Goal: Transaction & Acquisition: Book appointment/travel/reservation

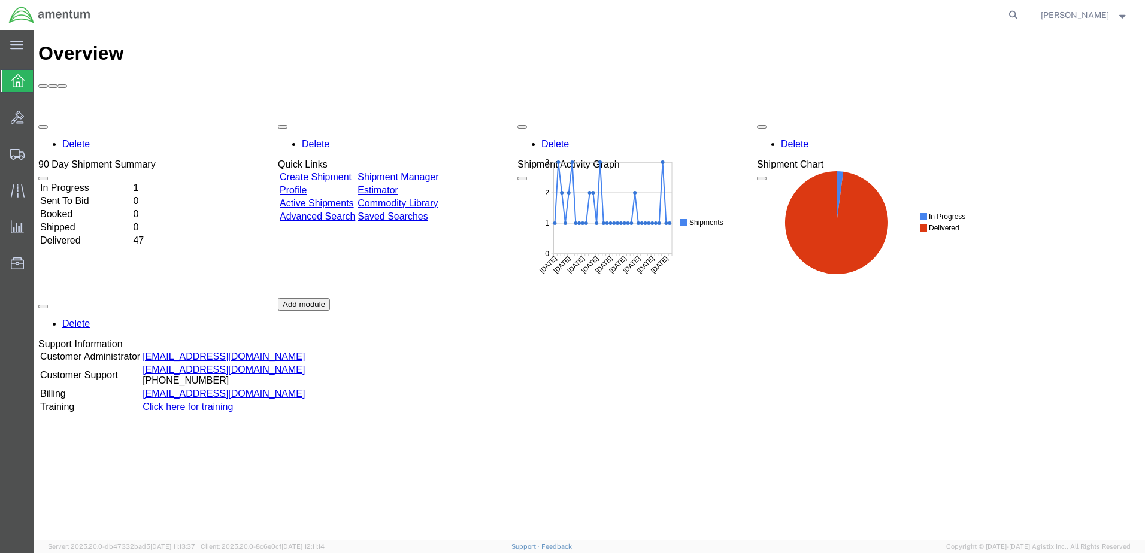
click at [117, 182] on td "In Progress" at bounding box center [86, 188] width 92 height 12
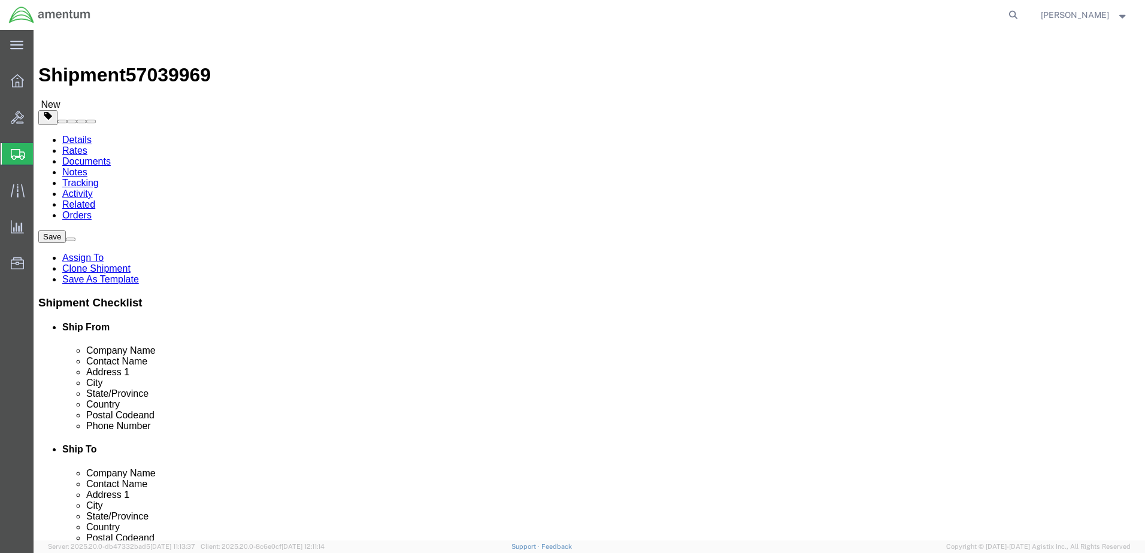
select select "42724"
select select
click button "Rate Shipment"
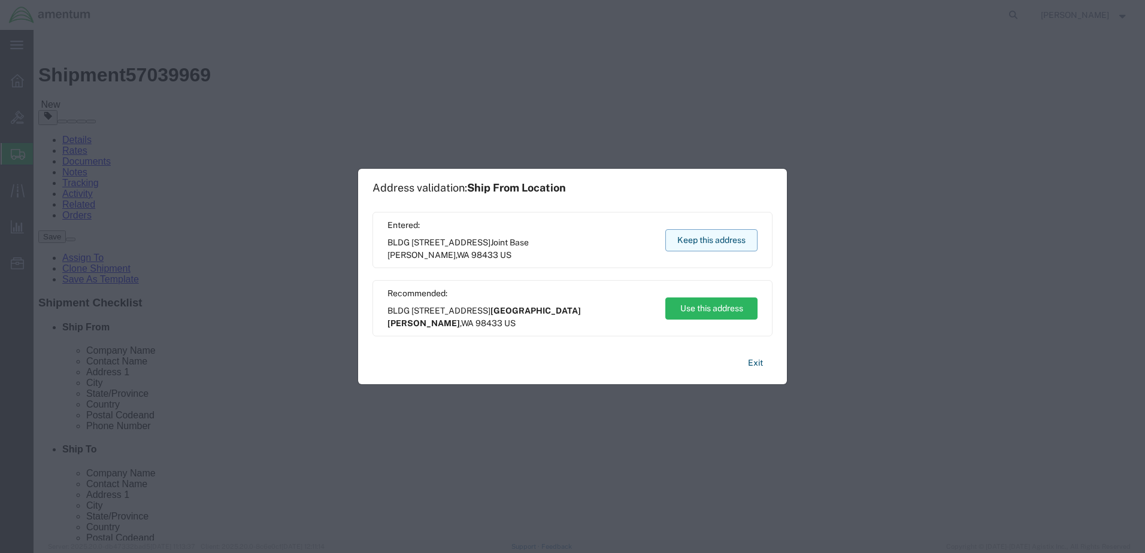
click at [684, 239] on button "Keep this address" at bounding box center [711, 240] width 92 height 22
